Goal: Navigation & Orientation: Find specific page/section

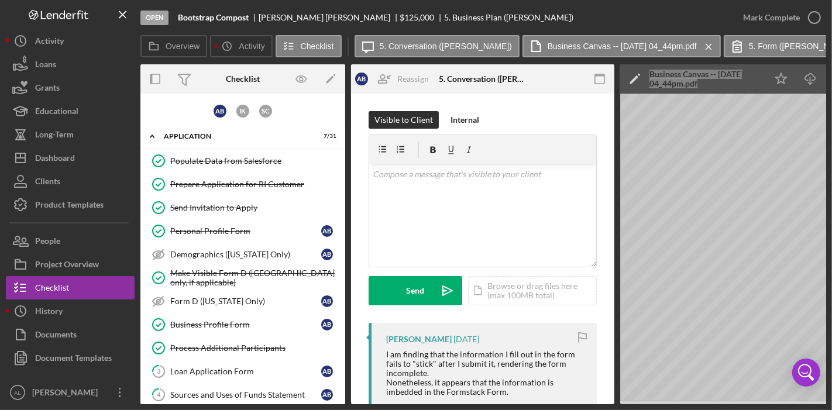
scroll to position [327, 0]
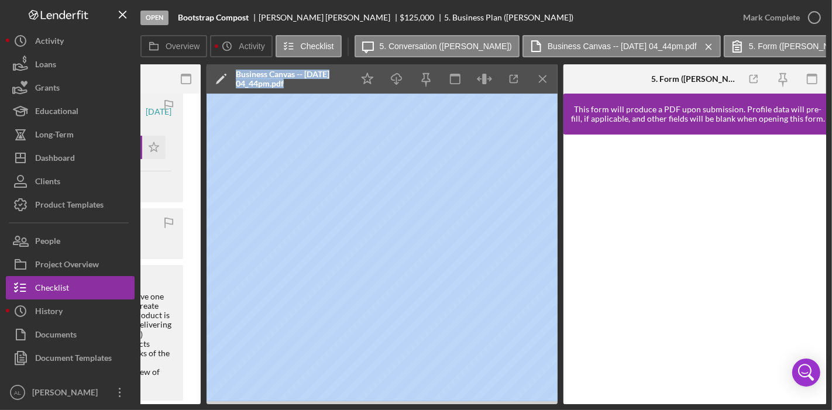
click at [361, 407] on div "Open Bootstrap Compost [PERSON_NAME] $125,000 $125,000 5. Business Plan ([PERSO…" at bounding box center [416, 205] width 832 height 410
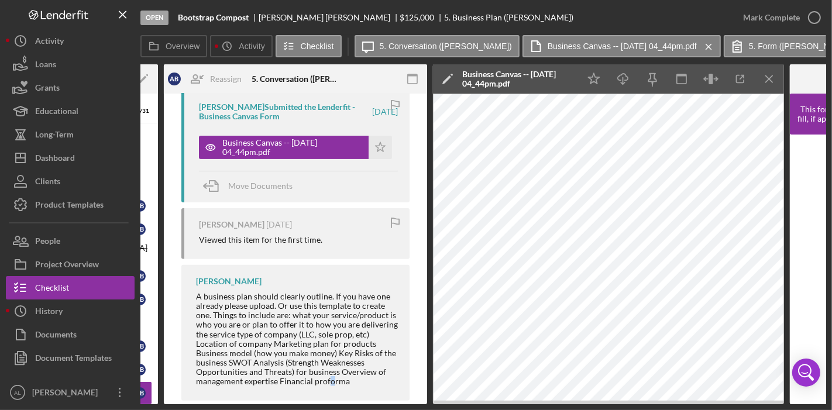
scroll to position [349, 0]
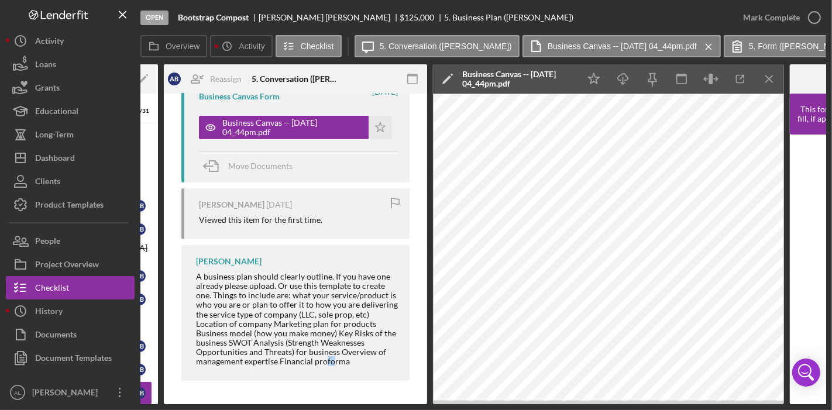
drag, startPoint x: 637, startPoint y: 403, endPoint x: 327, endPoint y: 400, distance: 309.6
click at [327, 400] on div "Visible to Client Internal v Color teal Color pink Remove color Add row above A…" at bounding box center [295, 76] width 263 height 658
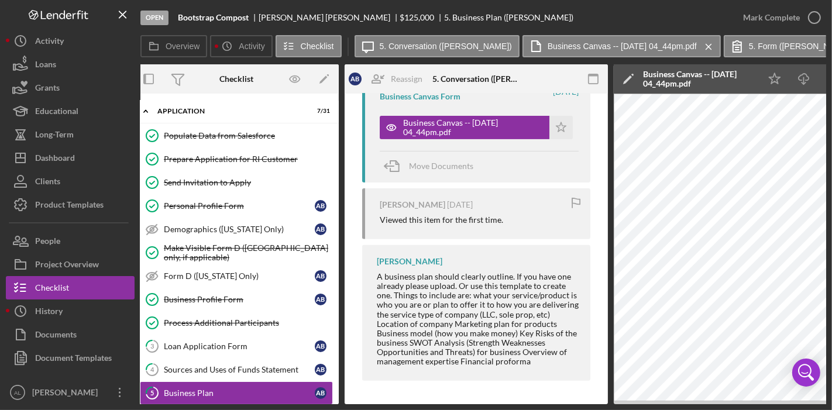
scroll to position [0, 0]
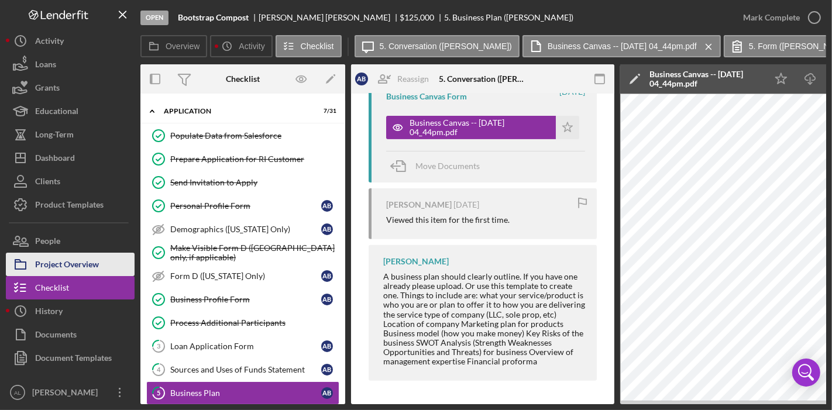
click at [92, 259] on div "Project Overview" at bounding box center [67, 266] width 64 height 26
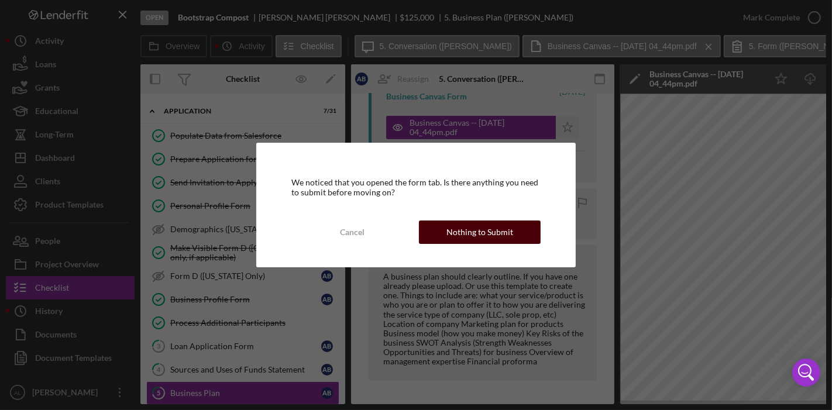
click at [491, 228] on div "Nothing to Submit" at bounding box center [480, 232] width 67 height 23
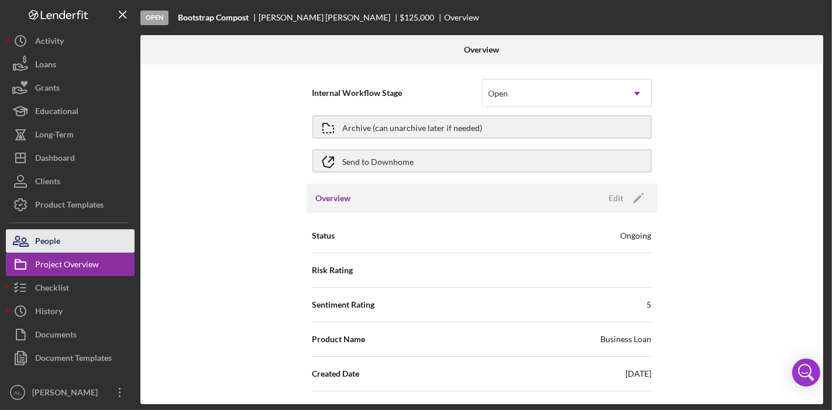
click at [68, 242] on button "People" at bounding box center [70, 240] width 129 height 23
